Goal: Information Seeking & Learning: Learn about a topic

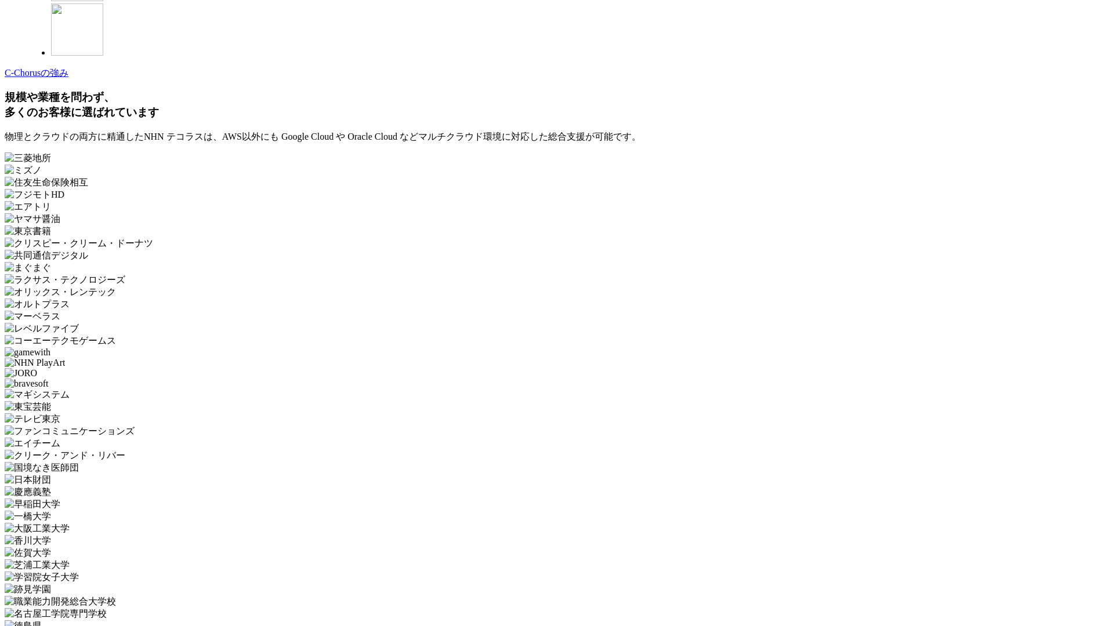
scroll to position [3473, 0]
